Goal: Information Seeking & Learning: Learn about a topic

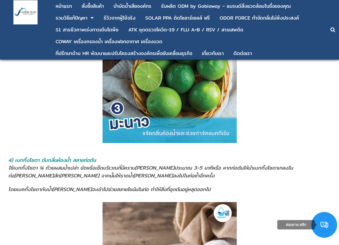
scroll to position [865, 0]
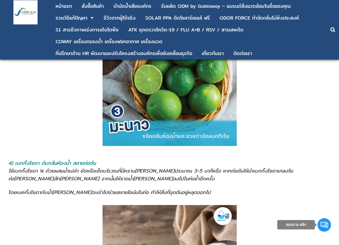
click at [49, 167] on span "หรือ หากท่อตันให้นำเบกกิ้งโซดาเทลงในท่อ[PERSON_NAME]สัก[PERSON_NAME] จากนั้นให้…" at bounding box center [150, 175] width 285 height 16
drag, startPoint x: 49, startPoint y: 147, endPoint x: 93, endPoint y: 148, distance: 43.5
click at [93, 167] on span "ใช้เบกกิ้งโซดา ¼ ถ้วยผสมน้ำเปล่า ขัดหรือเช็ดบริเวณที่มีคราบ[PERSON_NAME]ประมาณ …" at bounding box center [110, 171] width 204 height 8
click at [92, 167] on span "ใช้เบกกิ้งโซดา ¼ ถ้วยผสมน้ำเปล่า ขัดหรือเช็ดบริเวณที่มีคราบ[PERSON_NAME]ประมาณ …" at bounding box center [110, 171] width 204 height 8
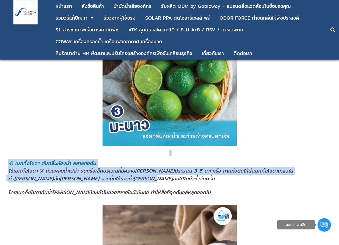
drag, startPoint x: 89, startPoint y: 154, endPoint x: 0, endPoint y: 132, distance: 91.8
click at [66, 167] on span "หรือ หากท่อตันให้นำเบกกิ้งโซดาเทลงในท่อ[PERSON_NAME]สัก[PERSON_NAME] จากนั้นให้…" at bounding box center [150, 175] width 285 height 16
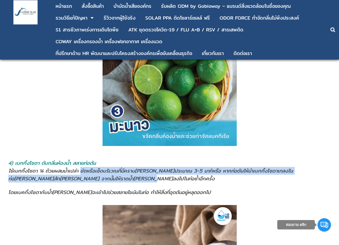
drag, startPoint x: 82, startPoint y: 149, endPoint x: 94, endPoint y: 156, distance: 14.3
click at [94, 167] on address "ใช้เบกกิ้งโซดา ¼ ถ้วยผสมน้ำเปล่า ขัดหรือเช็ดบริเวณที่มีคราบ[PERSON_NAME]ประมาณ …" at bounding box center [169, 175] width 323 height 16
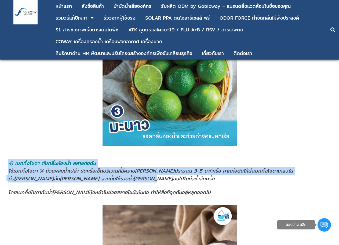
drag, startPoint x: 94, startPoint y: 156, endPoint x: 4, endPoint y: 148, distance: 90.1
drag, startPoint x: 5, startPoint y: 148, endPoint x: 110, endPoint y: 158, distance: 106.0
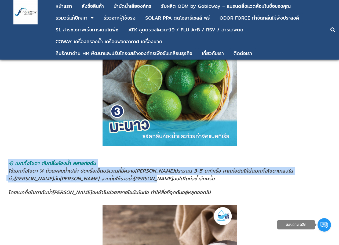
click at [111, 167] on address "ใช้เบกกิ้งโซดา ¼ ถ้วยผสมน้ำเปล่า ขัดหรือเช็ดบริเวณที่มีคราบ[PERSON_NAME]ประมาณ …" at bounding box center [169, 175] width 323 height 16
drag, startPoint x: 102, startPoint y: 156, endPoint x: 0, endPoint y: 134, distance: 104.7
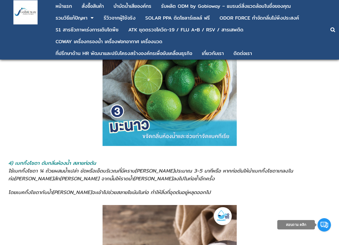
click at [77, 183] on address "โดยเบคกิ้งโซดากับน้ำ[PERSON_NAME]จะเข้าไปช่วยสลายไขมันในท่อ ทำให้สิ่งที่อุดตันอ…" at bounding box center [169, 190] width 323 height 14
drag, startPoint x: 94, startPoint y: 149, endPoint x: 107, endPoint y: 149, distance: 13.2
click at [107, 167] on span "ใช้เบกกิ้งโซดา ¼ ถ้วยผสมน้ำเปล่า ขัดหรือเช็ดบริเวณที่มีคราบ[PERSON_NAME]ประมาณ …" at bounding box center [110, 171] width 204 height 8
click at [85, 167] on span "ใช้เบกกิ้งโซดา ¼ ถ้วยผสมน้ำเปล่า ขัดหรือเช็ดบริเวณที่มีคราบ[PERSON_NAME]ประมาณ …" at bounding box center [110, 171] width 204 height 8
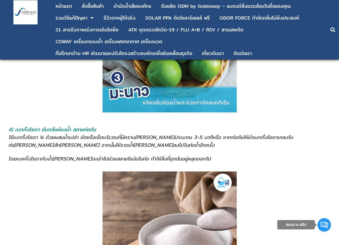
scroll to position [905, 0]
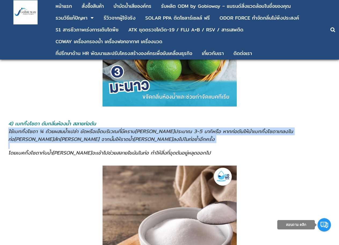
drag, startPoint x: 276, startPoint y: 101, endPoint x: 280, endPoint y: 124, distance: 23.6
click at [280, 124] on td "4) เบกกิ้งโซดา ดับกลิ่นห้องน้ำ สลายท่อตัน ใช้เบกกิ้งโซดา ¼ ถ้วยผสมน้ำเปล่า ขัดห…" at bounding box center [170, 139] width 324 height 38
click at [276, 128] on address "ใช้เบกกิ้งโซดา ¼ ถ้วยผสมน้ำเปล่า ขัดหรือเช็ดบริเวณที่มีคราบ[PERSON_NAME]ประมาณ …" at bounding box center [169, 136] width 323 height 16
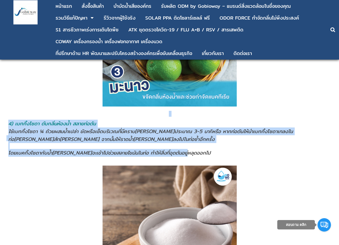
drag, startPoint x: 34, startPoint y: 89, endPoint x: 201, endPoint y: 130, distance: 171.9
drag, startPoint x: 21, startPoint y: 88, endPoint x: 18, endPoint y: 89, distance: 3.0
click at [21, 111] on p at bounding box center [169, 114] width 327 height 6
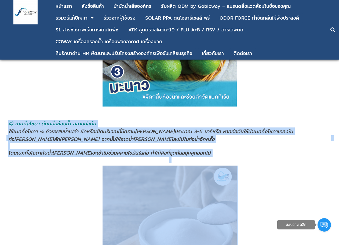
drag, startPoint x: 1, startPoint y: 94, endPoint x: 209, endPoint y: 152, distance: 215.9
click at [214, 143] on address "โดยเบคกิ้งโซดากับน้ำ[PERSON_NAME]จะเข้าไปช่วยสลายไขมันในท่อ ทำให้สิ่งที่อุดตันอ…" at bounding box center [169, 150] width 323 height 14
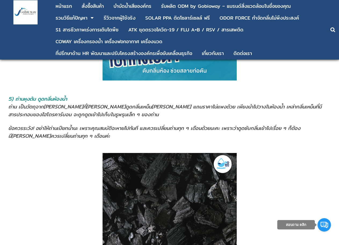
scroll to position [1103, 0]
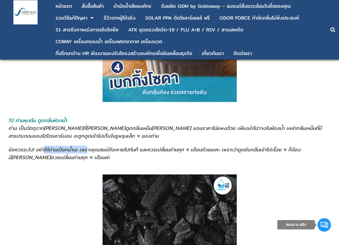
drag, startPoint x: 44, startPoint y: 128, endPoint x: 89, endPoint y: 128, distance: 45.4
click at [89, 146] on span "ข้อควรระวัง! อย่าให้ถ่านเปียกน้ำนะ เพราะคุณสมบัติจะหายไปทันที และควรเปลี่ยนถ่าน…" at bounding box center [154, 154] width 292 height 16
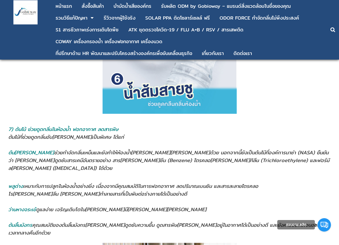
scroll to position [1478, 0]
